Goal: Complete application form

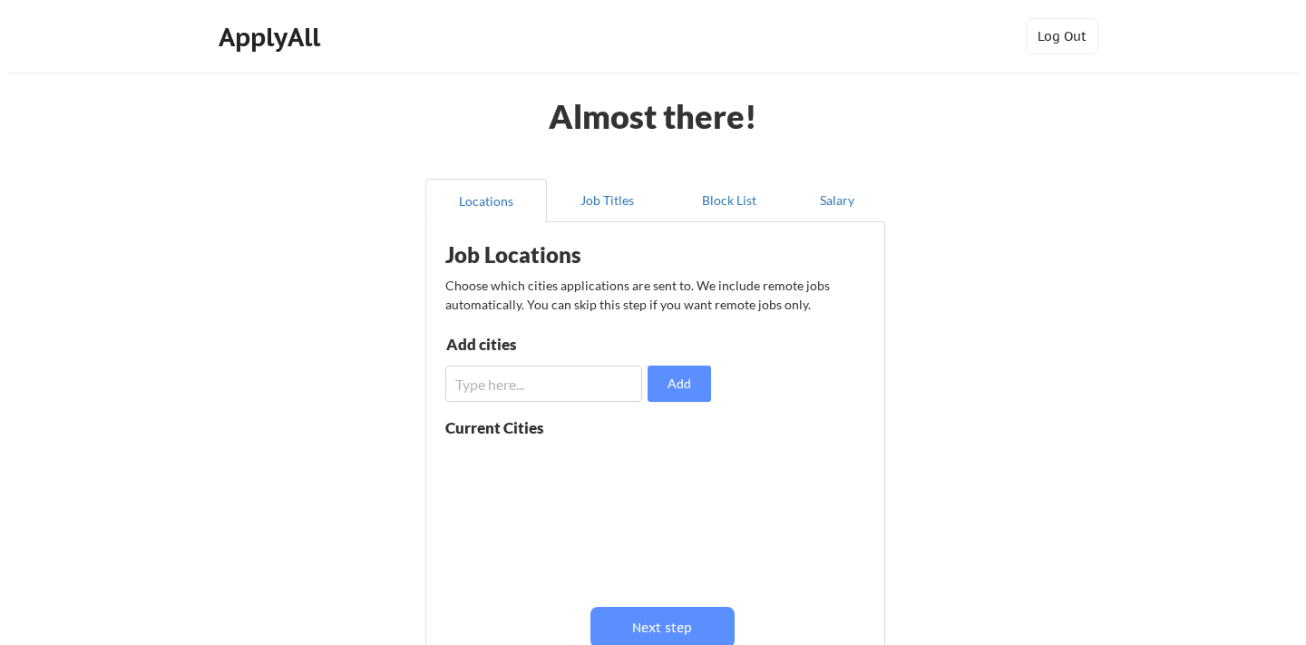
scroll to position [142, 0]
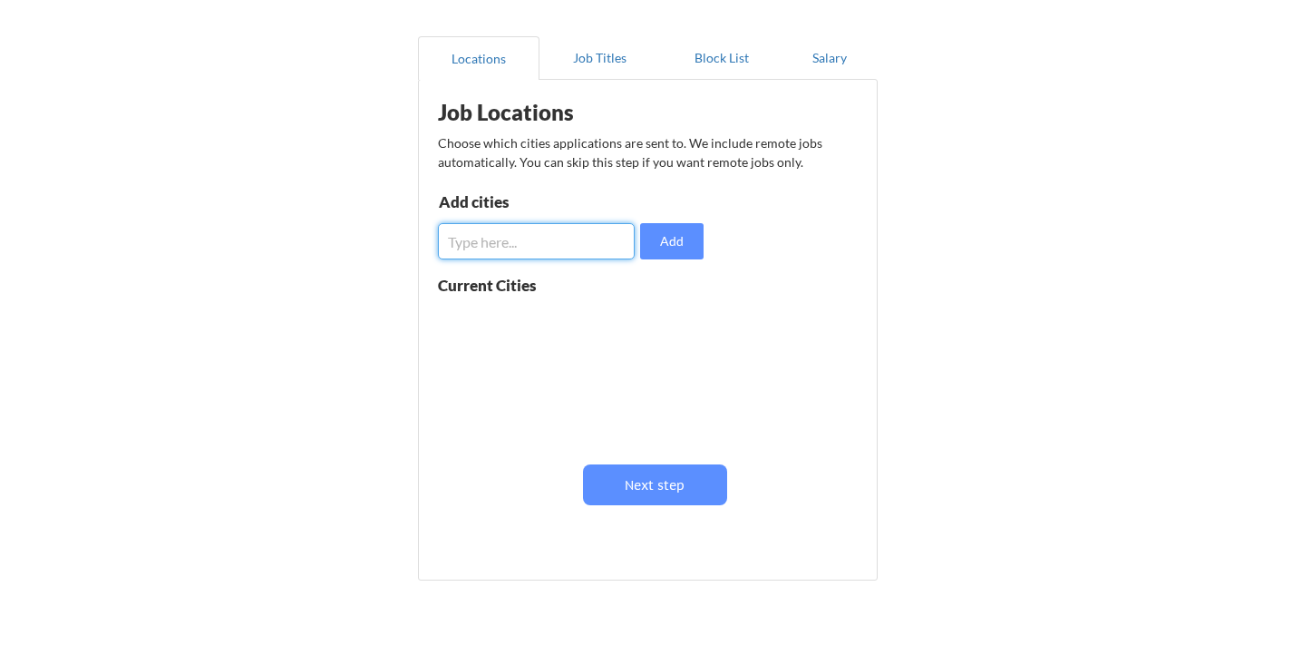
click at [509, 255] on input "input" at bounding box center [536, 241] width 197 height 36
type input "Seattle, WA"
click at [663, 247] on button "Add" at bounding box center [671, 241] width 63 height 36
click at [512, 252] on input "input" at bounding box center [536, 241] width 197 height 36
click at [604, 63] on button "Job Titles" at bounding box center [599, 58] width 121 height 44
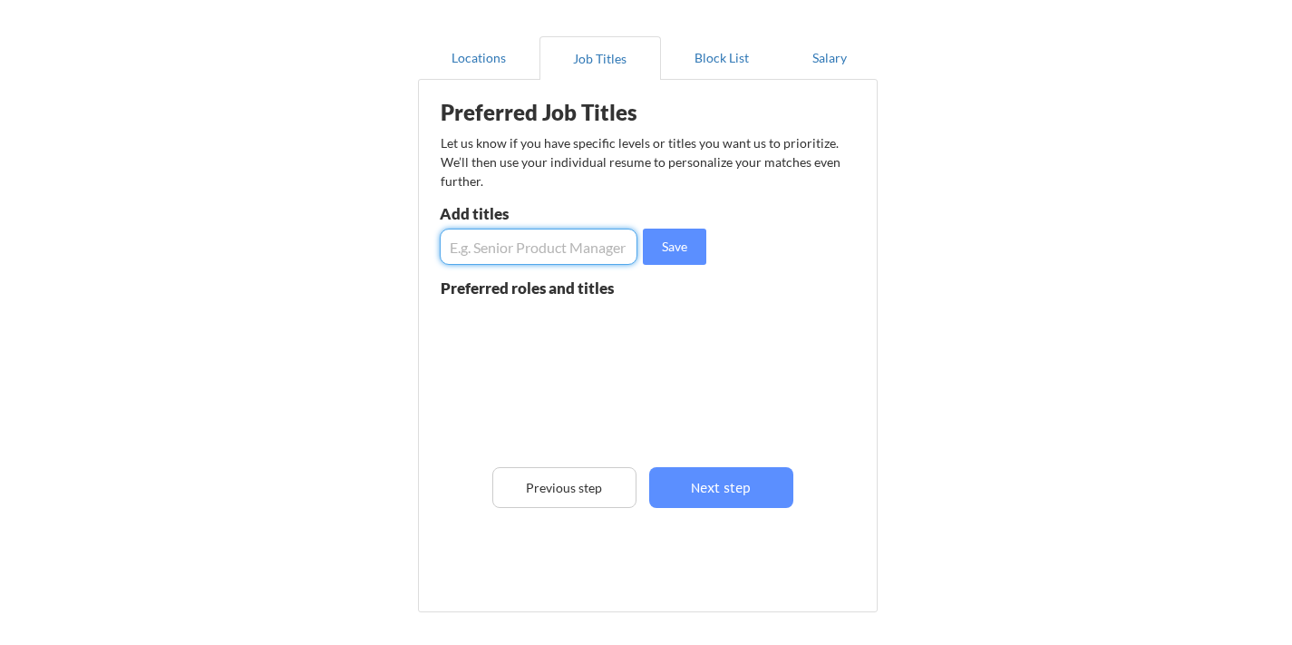
click at [515, 254] on input "input" at bounding box center [539, 246] width 198 height 36
type input "Software QA Engineer"
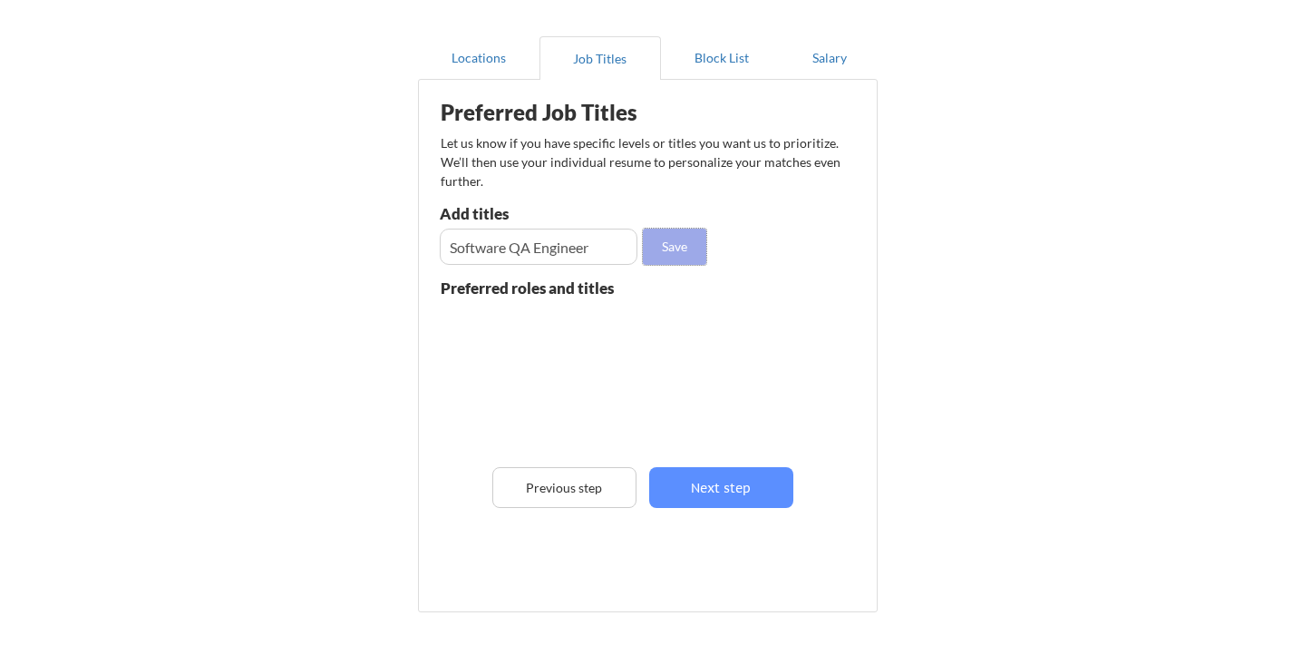
click at [657, 250] on button "Save" at bounding box center [674, 246] width 63 height 36
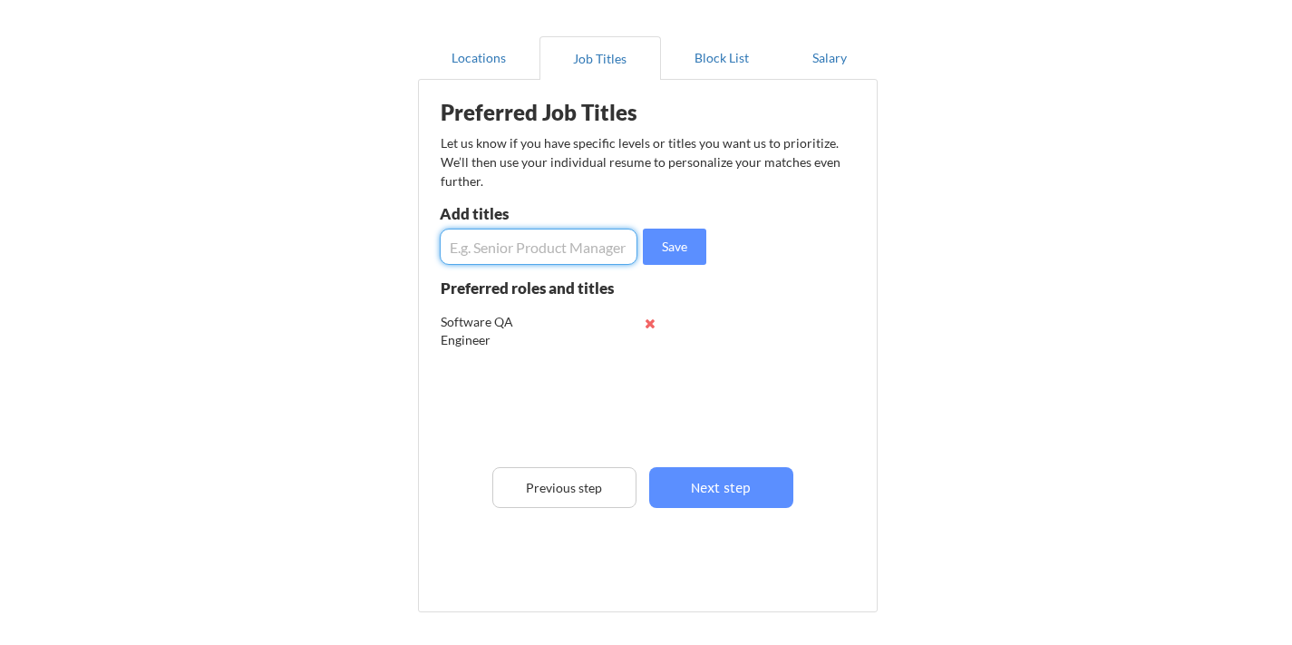
click at [536, 243] on input "input" at bounding box center [539, 246] width 198 height 36
type input "Software Test Engineer"
click at [678, 253] on button "Save" at bounding box center [674, 246] width 63 height 36
click at [487, 65] on button "Locations" at bounding box center [478, 58] width 121 height 44
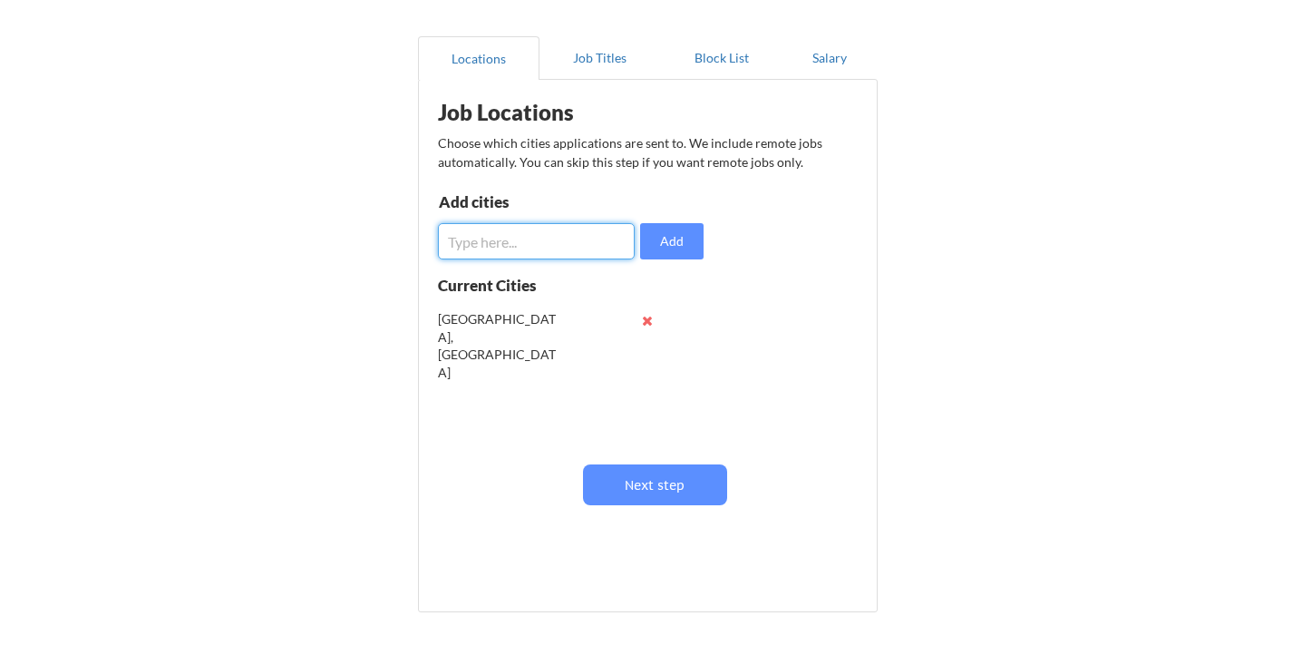
click at [516, 247] on input "input" at bounding box center [536, 241] width 197 height 36
type input "Tacoma, WA"
click at [670, 245] on button "Add" at bounding box center [671, 241] width 63 height 36
click at [600, 67] on button "Job Titles" at bounding box center [599, 58] width 121 height 44
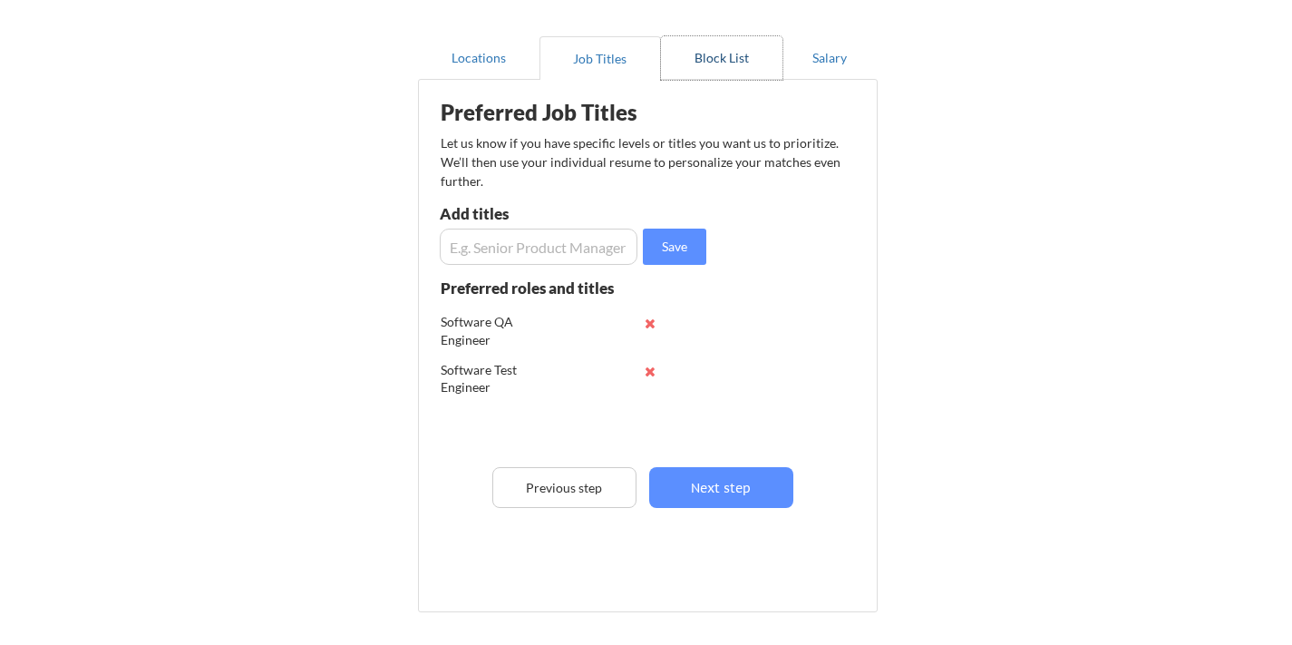
click at [729, 70] on button "Block List" at bounding box center [721, 58] width 121 height 44
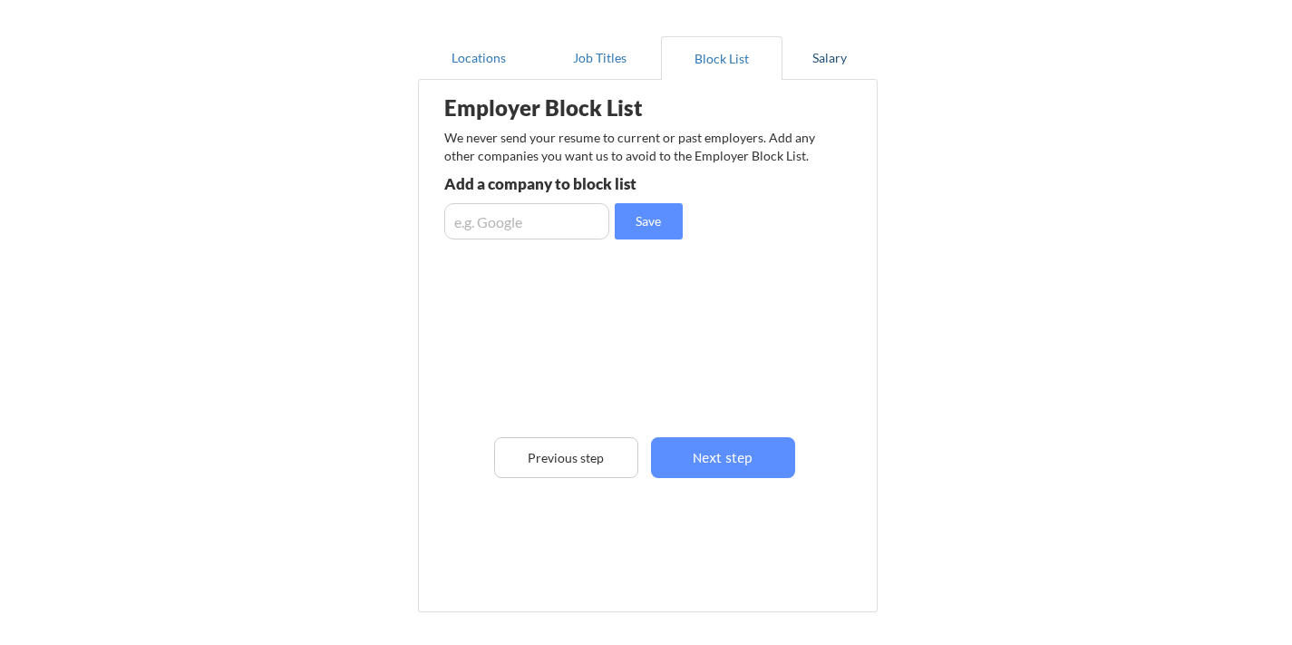
click at [847, 64] on button "Salary" at bounding box center [829, 58] width 95 height 44
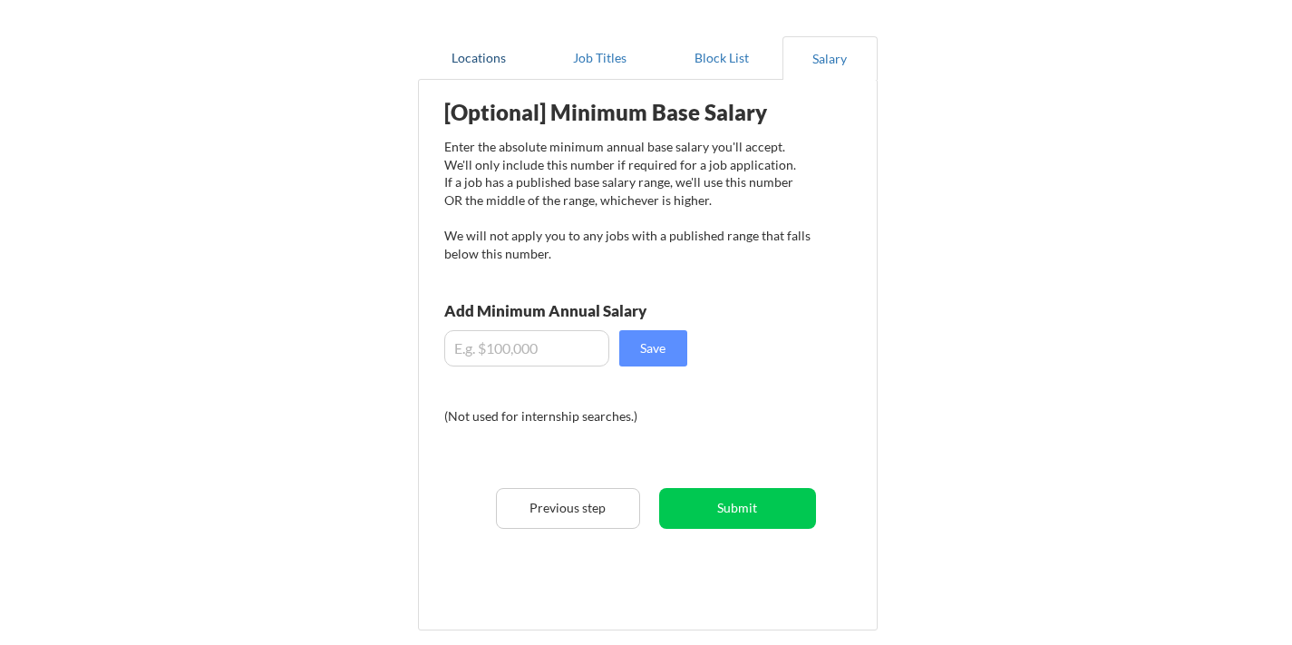
click at [483, 54] on button "Locations" at bounding box center [478, 58] width 121 height 44
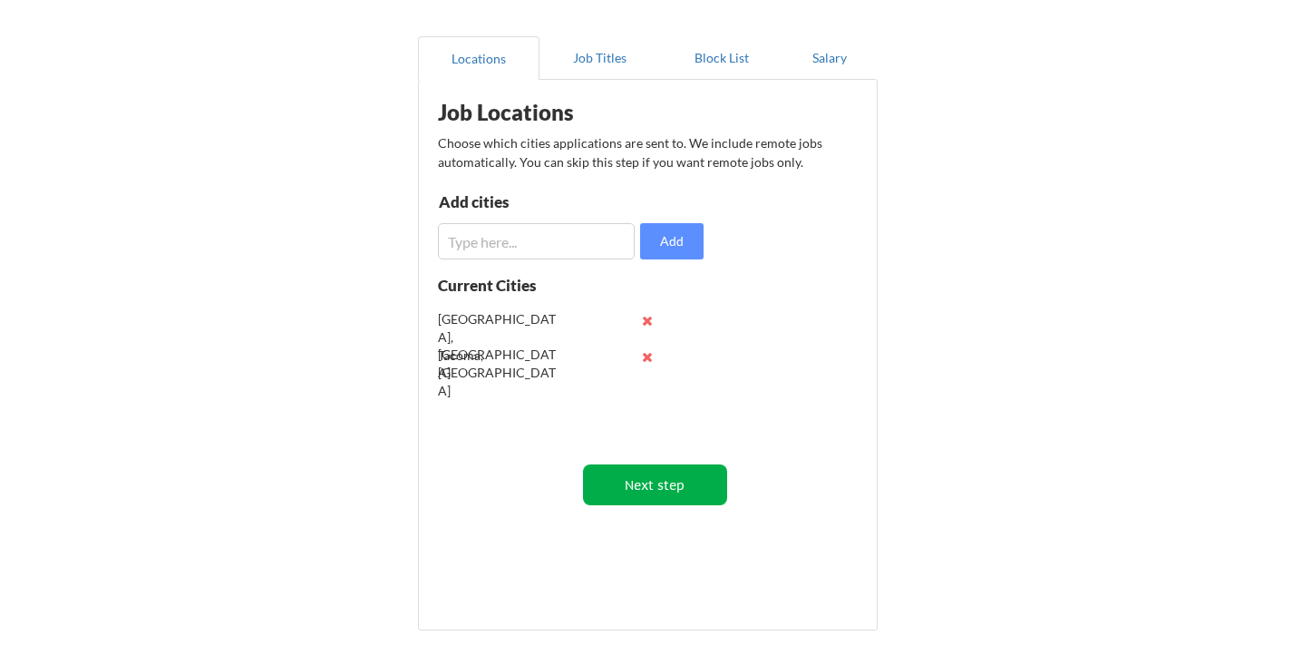
click at [636, 499] on button "Next step" at bounding box center [655, 484] width 144 height 41
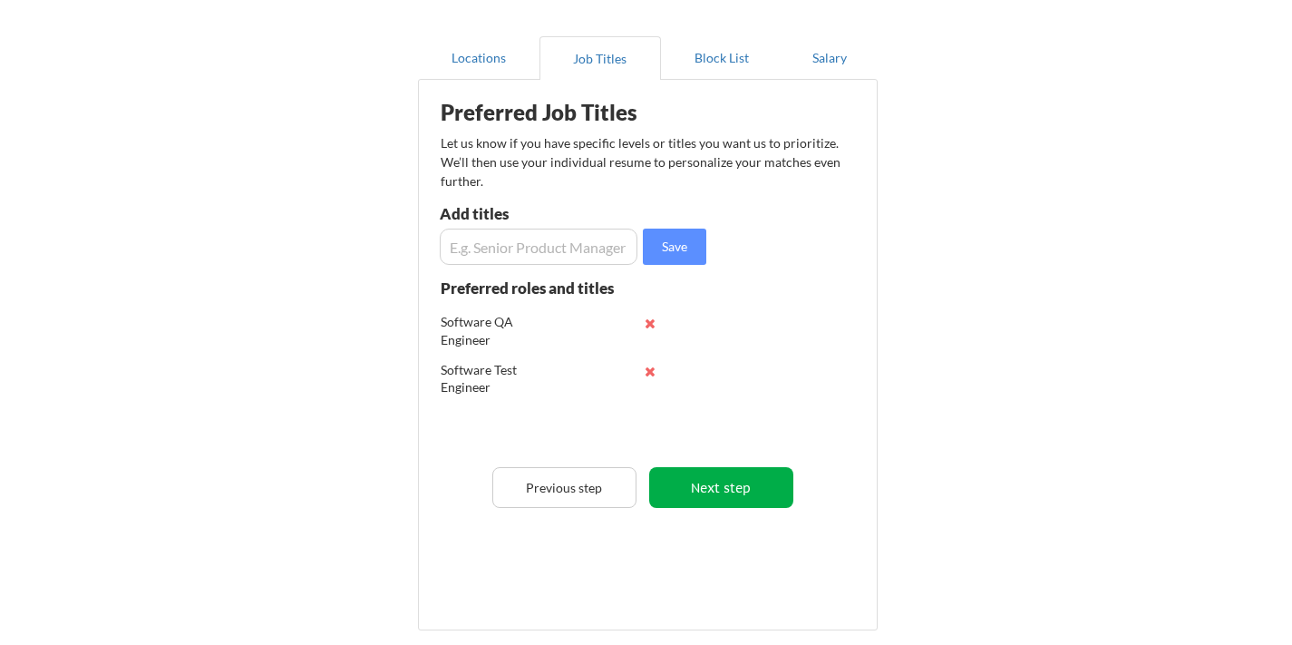
click at [692, 487] on button "Next step" at bounding box center [721, 487] width 144 height 41
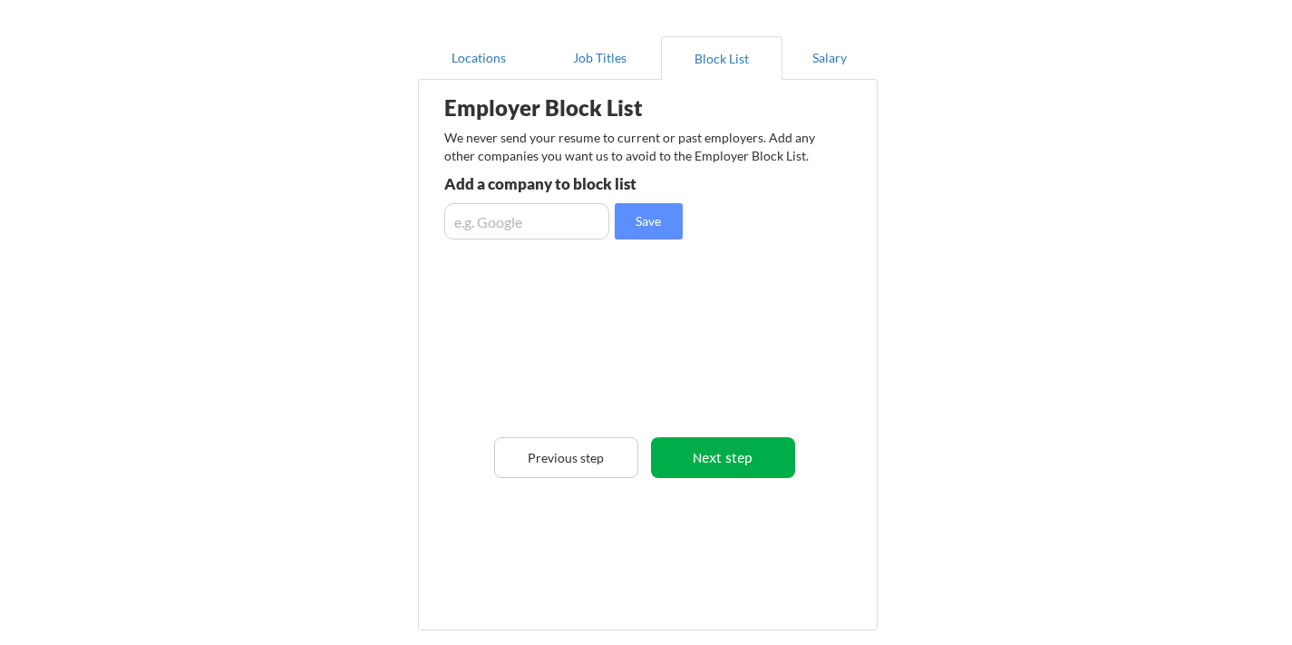
click at [718, 462] on button "Next step" at bounding box center [723, 457] width 144 height 41
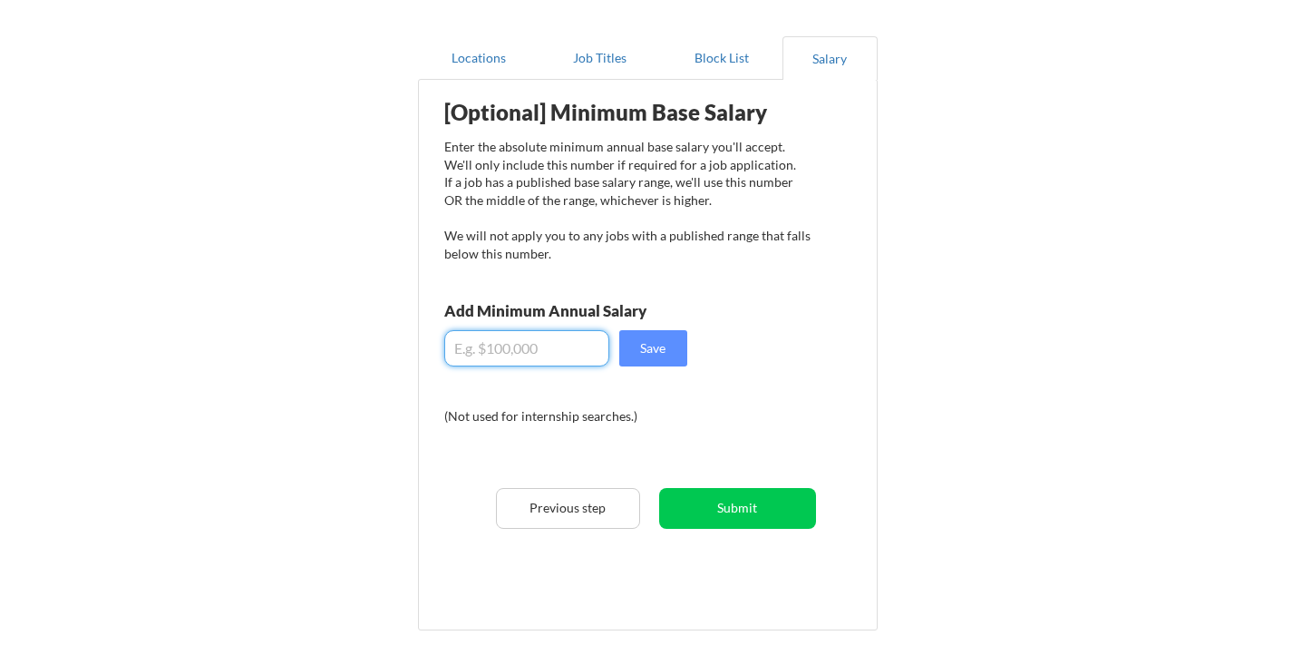
click at [537, 353] on input "input" at bounding box center [526, 348] width 165 height 36
type input "$90,000"
click at [658, 353] on button "Save" at bounding box center [653, 348] width 68 height 36
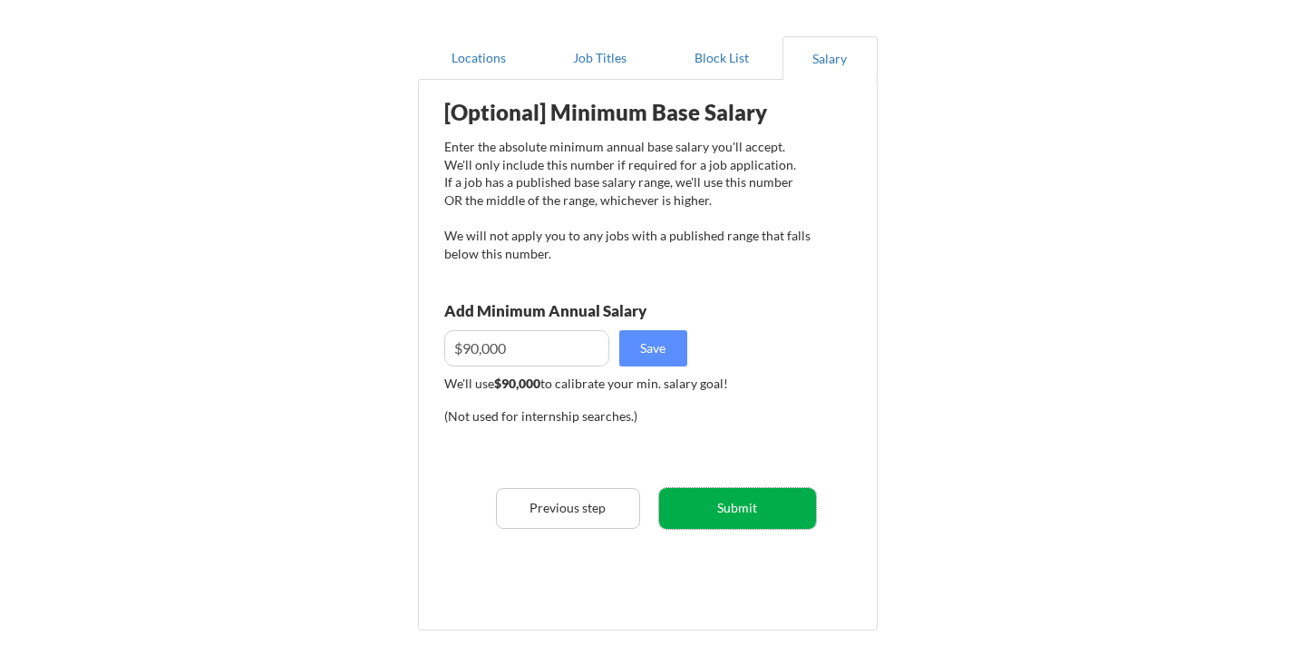
click at [740, 503] on button "Submit" at bounding box center [737, 508] width 157 height 41
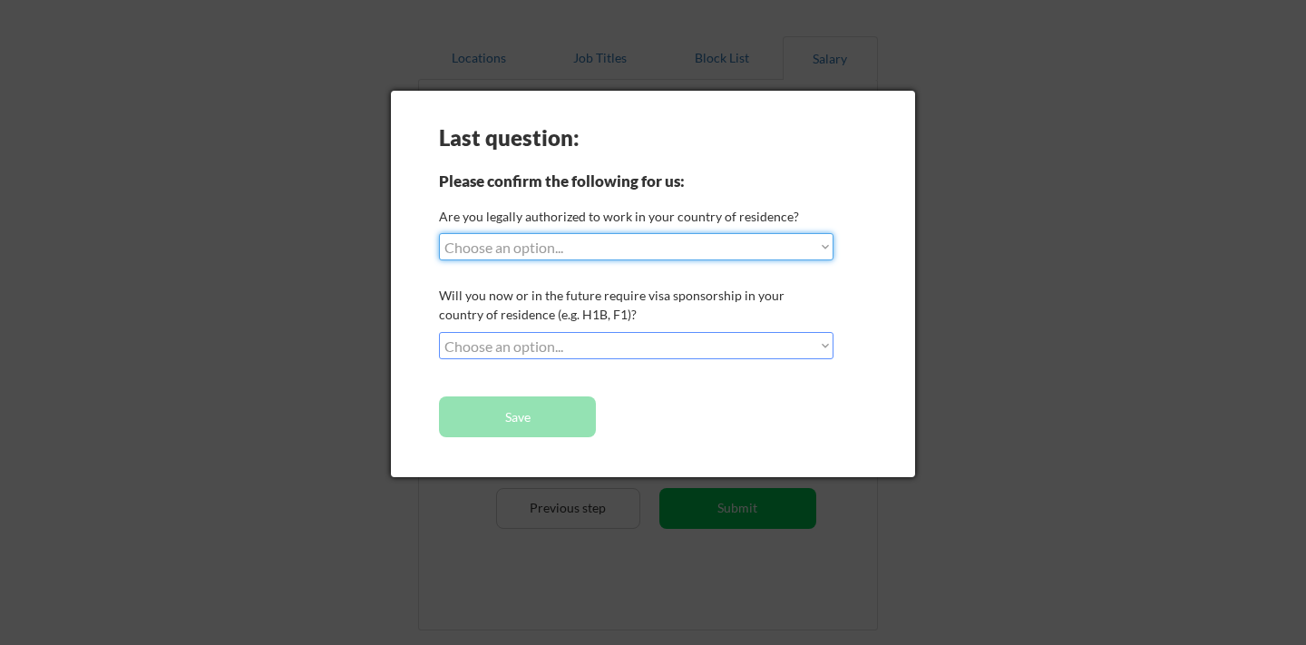
click at [642, 249] on select "Choose an option... Yes, I am a US Citizen Yes, I am a Canadian Citizen Yes, I …" at bounding box center [636, 246] width 394 height 27
select select ""yes__i_am_a_us_citizen""
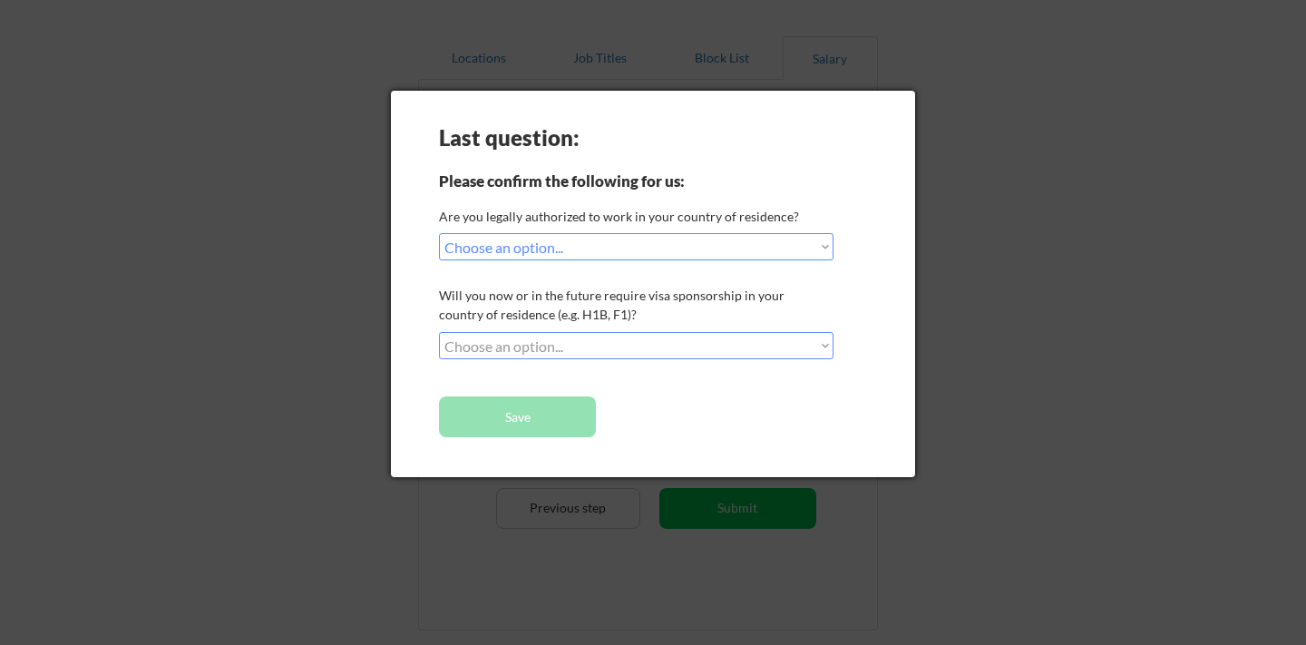
click at [610, 345] on select "Choose an option... No, I will not need sponsorship Yes, I will need sponsorship" at bounding box center [636, 345] width 394 height 27
select select ""no__i_will_not_need_sponsorship""
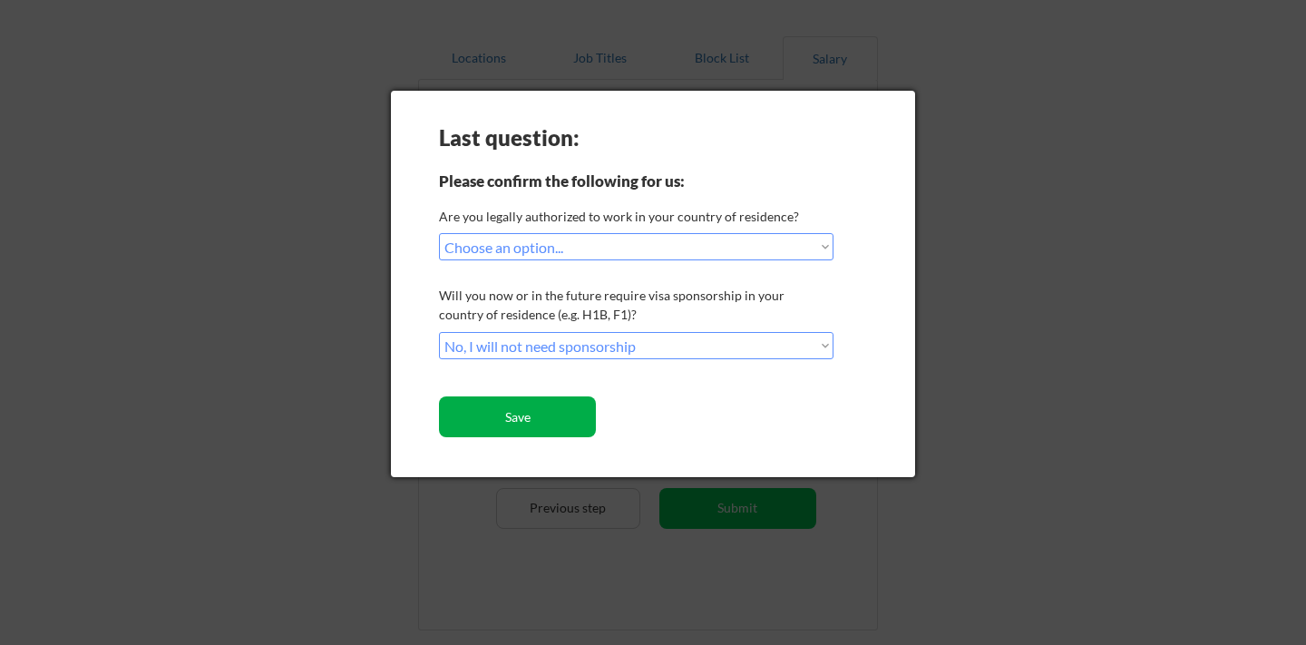
click at [539, 417] on button "Save" at bounding box center [517, 416] width 157 height 41
